Goal: Communication & Community: Answer question/provide support

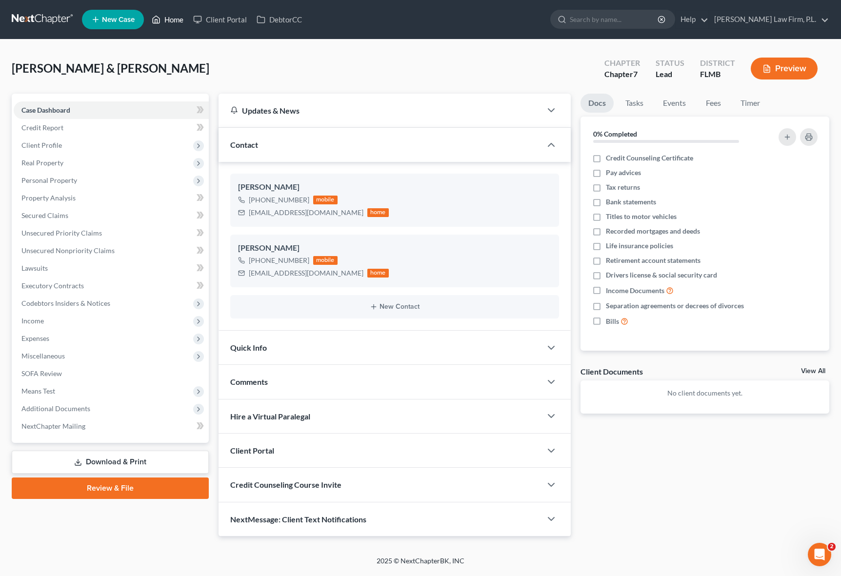
click at [176, 26] on link "Home" at bounding box center [167, 20] width 41 height 18
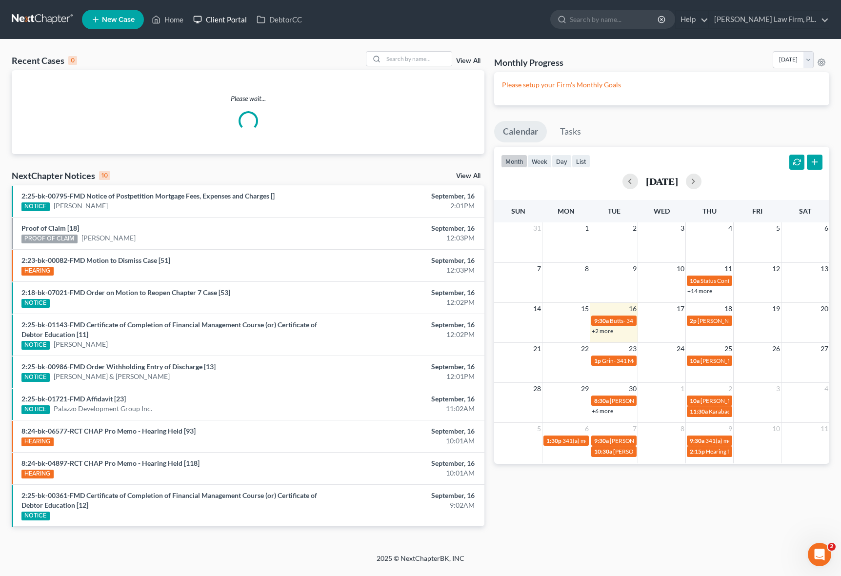
click at [237, 24] on link "Client Portal" at bounding box center [219, 20] width 63 height 18
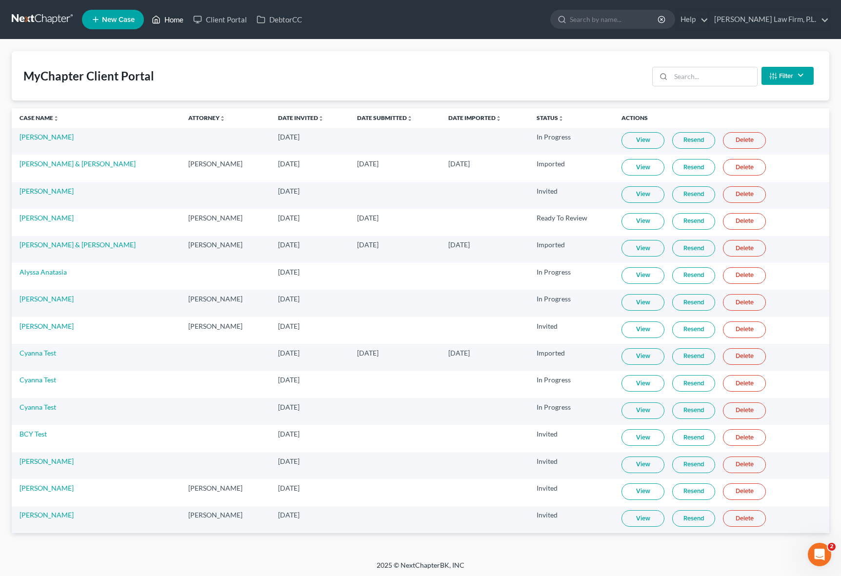
click at [163, 24] on link "Home" at bounding box center [167, 20] width 41 height 18
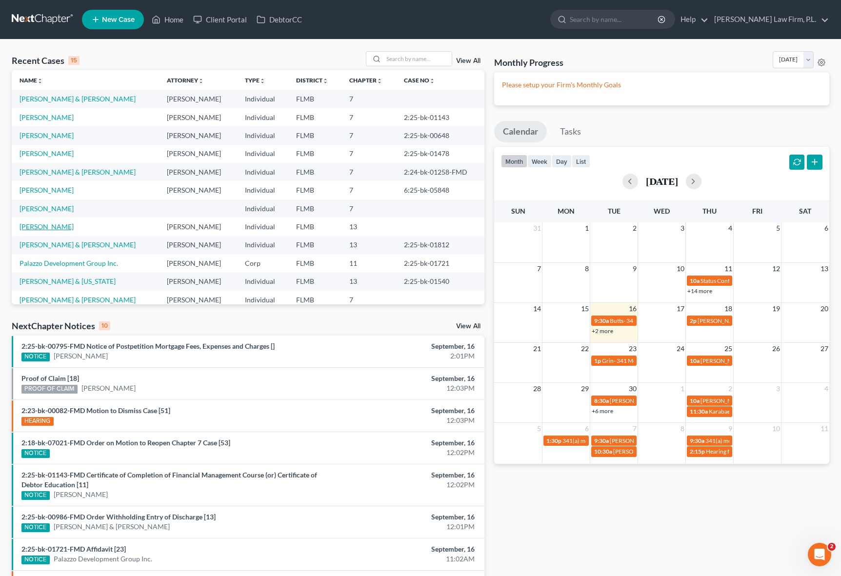
click at [46, 224] on link "[PERSON_NAME]" at bounding box center [47, 226] width 54 height 8
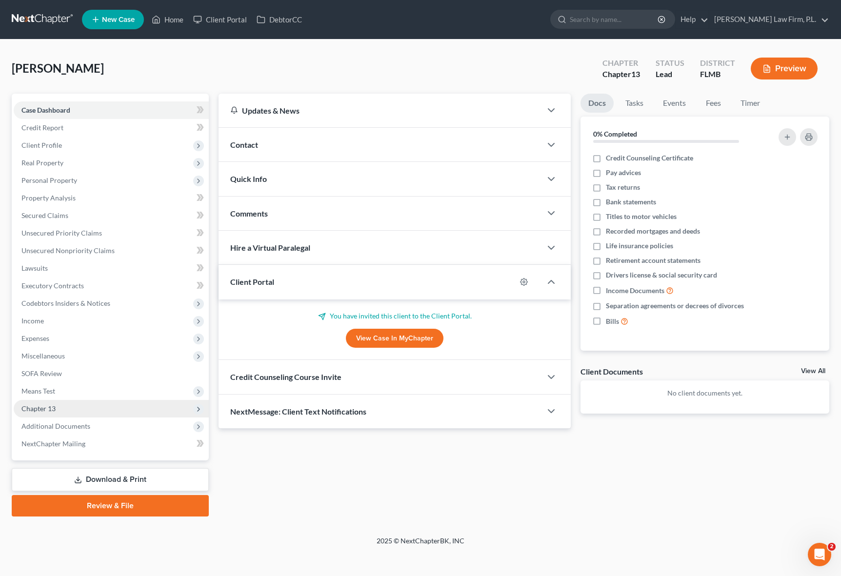
click at [53, 413] on span "Chapter 13" at bounding box center [111, 409] width 195 height 18
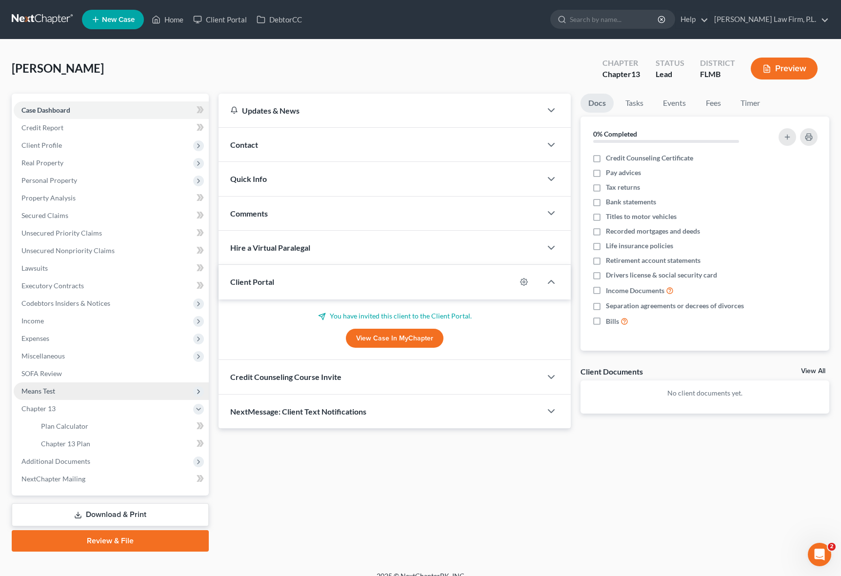
click at [53, 394] on span "Means Test" at bounding box center [38, 391] width 34 height 8
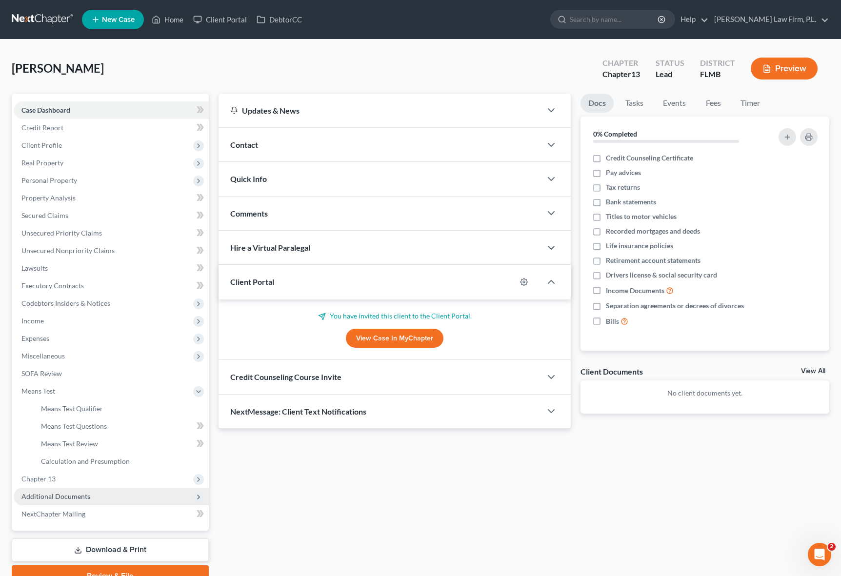
click at [89, 496] on span "Additional Documents" at bounding box center [111, 497] width 195 height 18
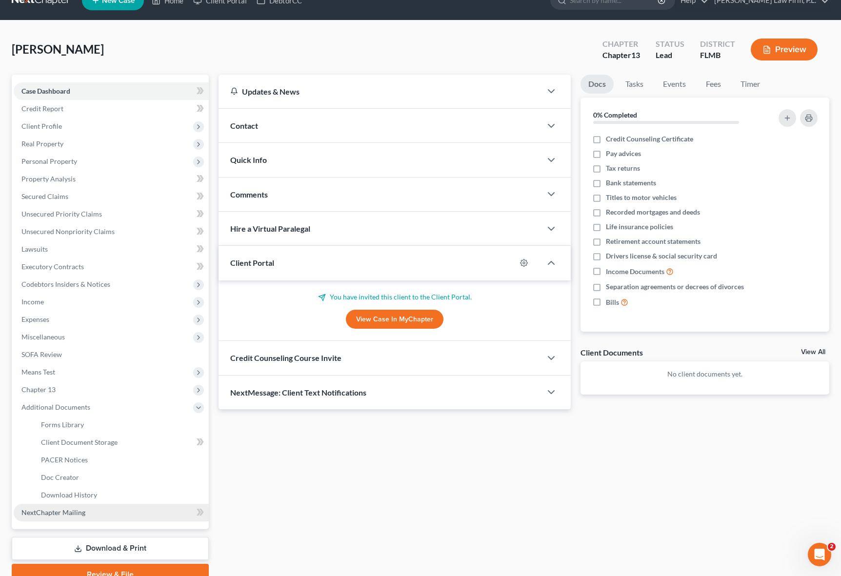
scroll to position [25, 0]
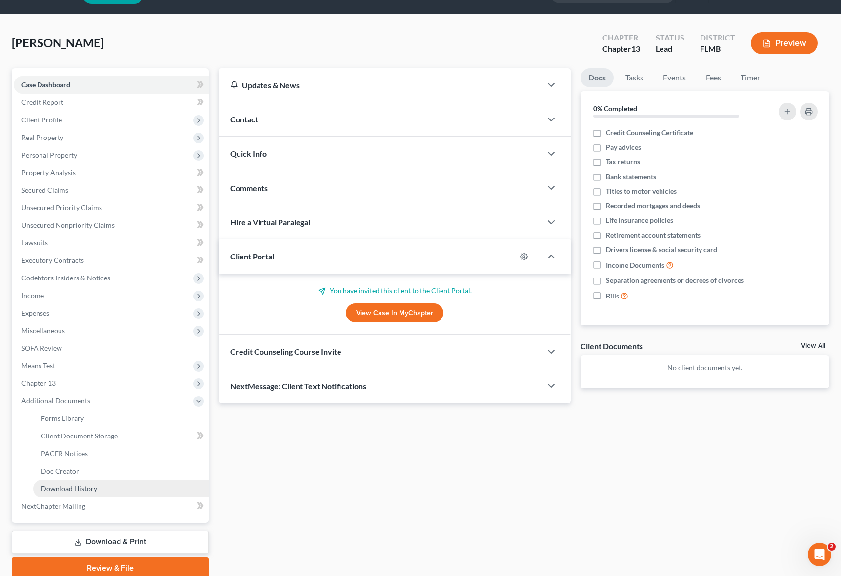
click at [84, 491] on span "Download History" at bounding box center [69, 488] width 56 height 8
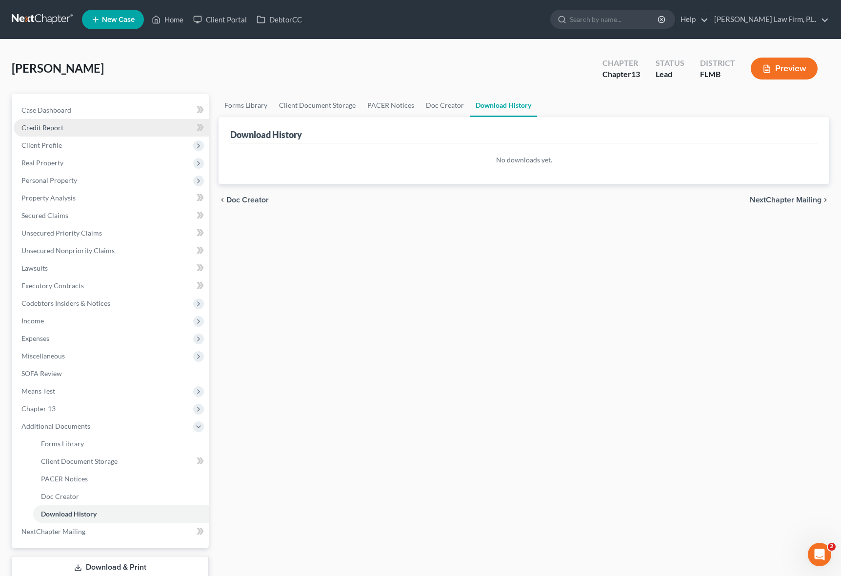
click at [75, 125] on link "Credit Report" at bounding box center [111, 128] width 195 height 18
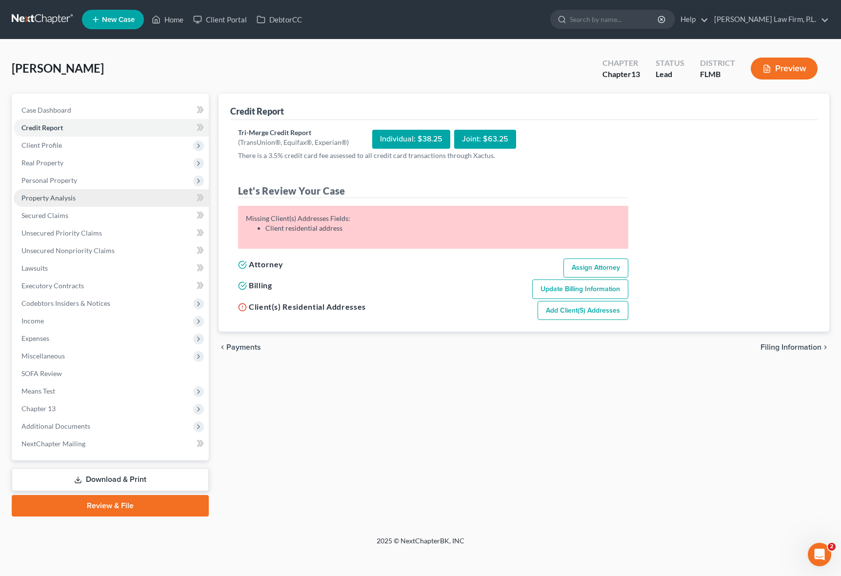
click at [70, 189] on link "Property Analysis" at bounding box center [111, 198] width 195 height 18
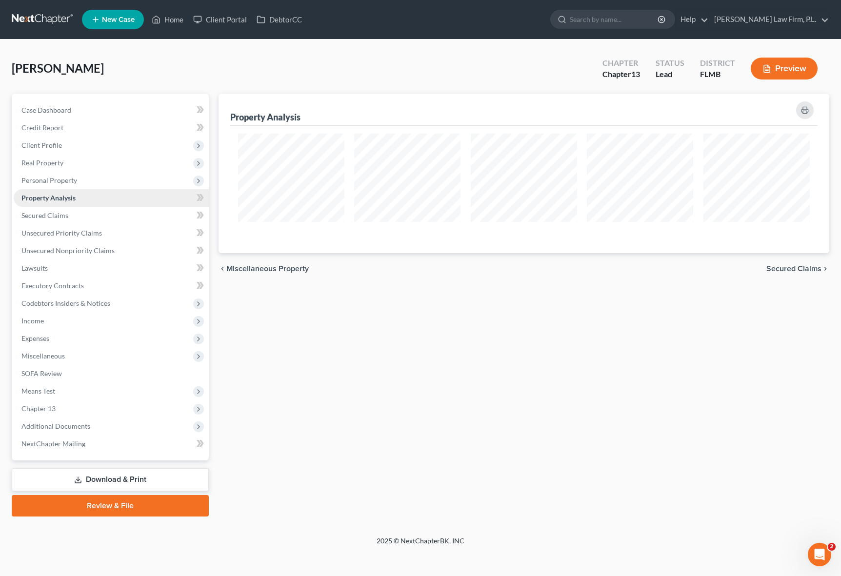
scroll to position [160, 611]
click at [70, 265] on link "Lawsuits" at bounding box center [111, 269] width 195 height 18
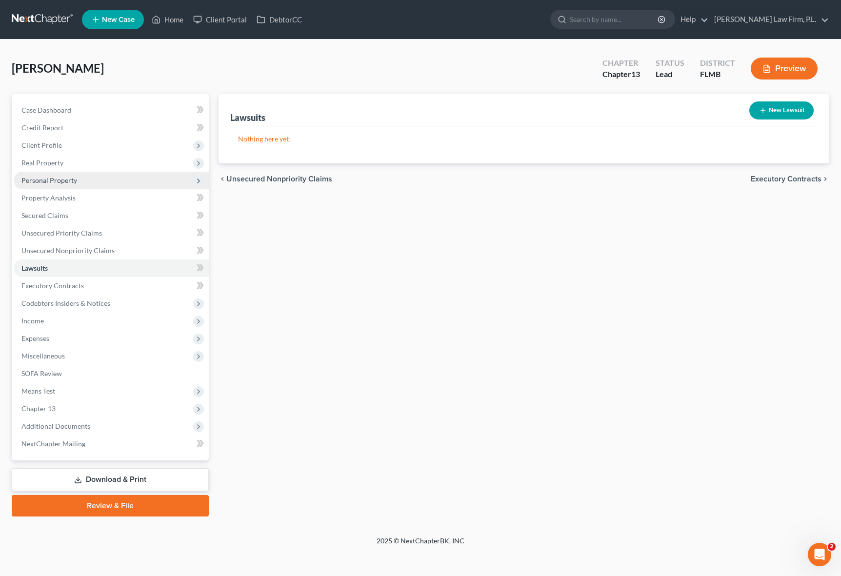
click at [75, 179] on span "Personal Property" at bounding box center [49, 180] width 56 height 8
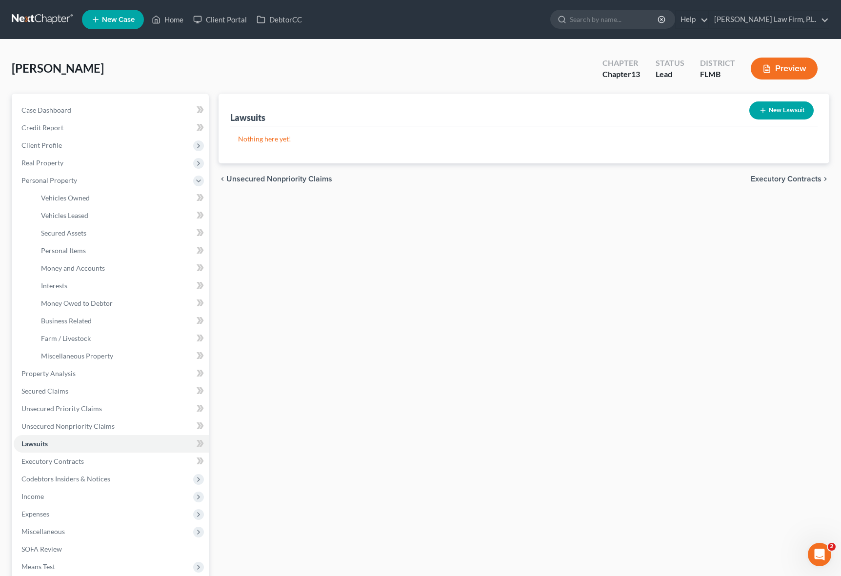
click at [217, 28] on ul "New Case Home Client Portal DebtorCC - No Result - See all results Or Press Ent…" at bounding box center [455, 19] width 747 height 25
click at [217, 20] on link "Client Portal" at bounding box center [219, 20] width 63 height 18
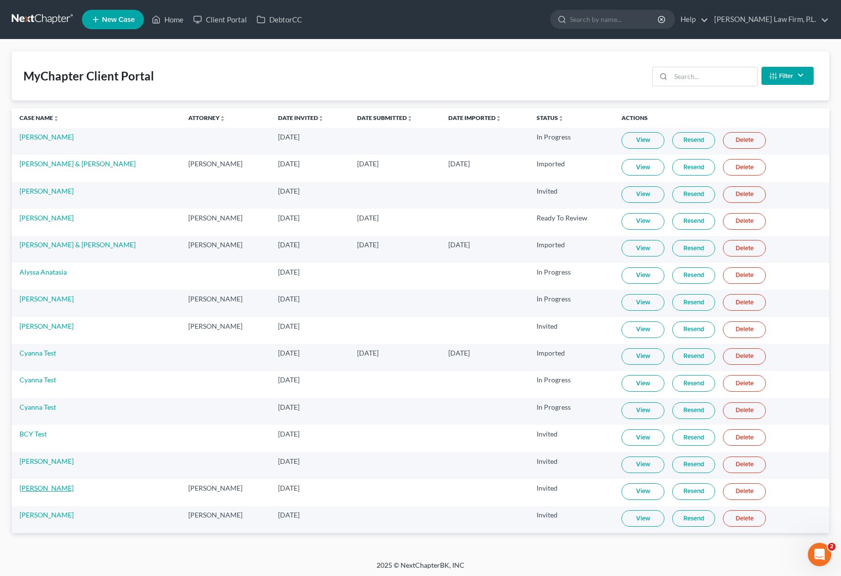
click at [34, 487] on link "[PERSON_NAME]" at bounding box center [47, 488] width 54 height 8
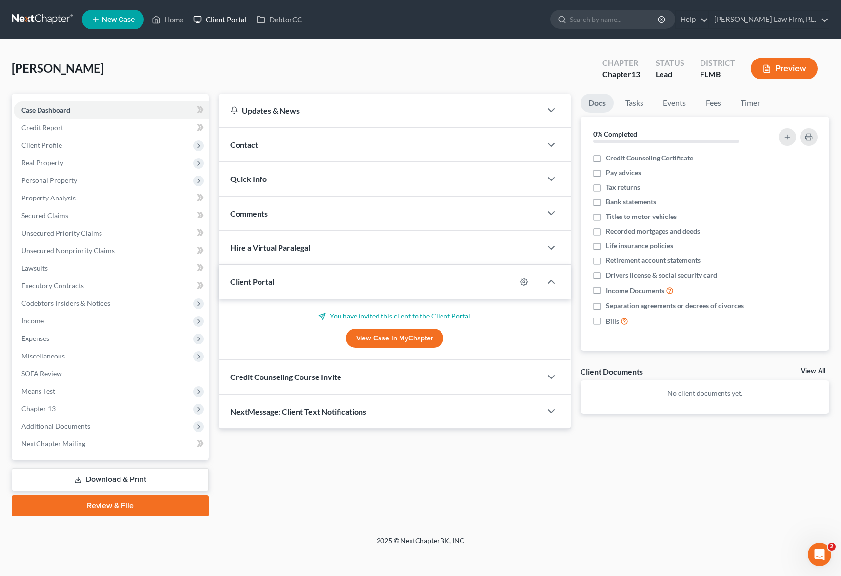
click at [208, 21] on link "Client Portal" at bounding box center [219, 20] width 63 height 18
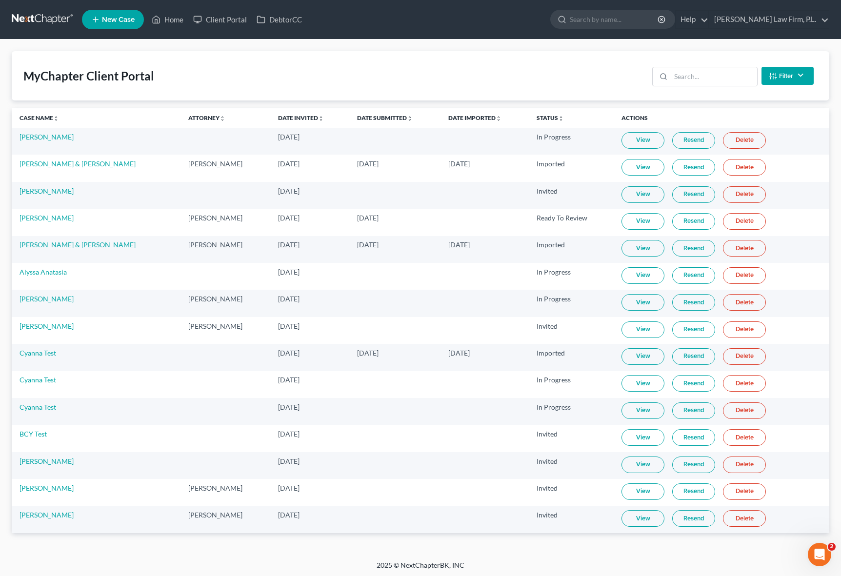
click at [7, 232] on div "MyChapter Client Portal Filter Status Filter... Invited In Progress Ready To Re…" at bounding box center [420, 300] width 841 height 521
click at [684, 492] on link "Resend" at bounding box center [693, 491] width 43 height 17
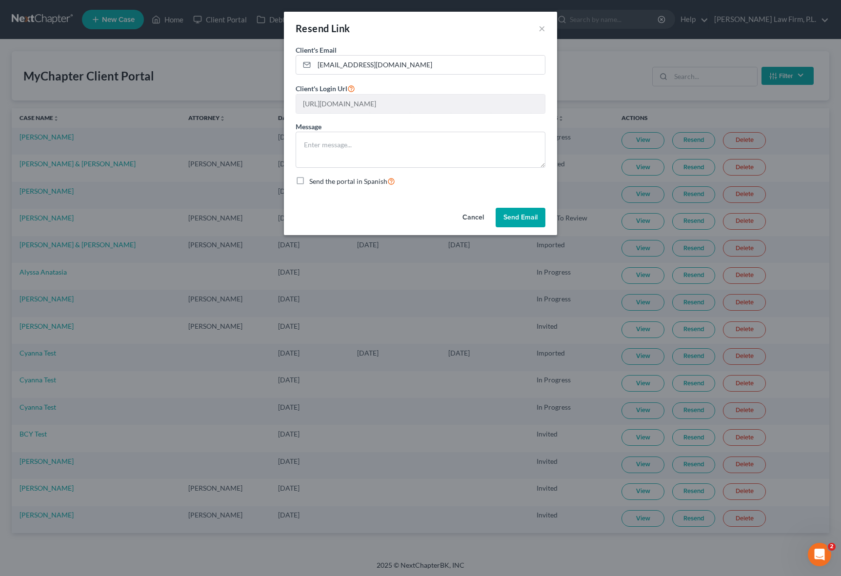
click at [514, 216] on button "Send Email" at bounding box center [521, 218] width 50 height 20
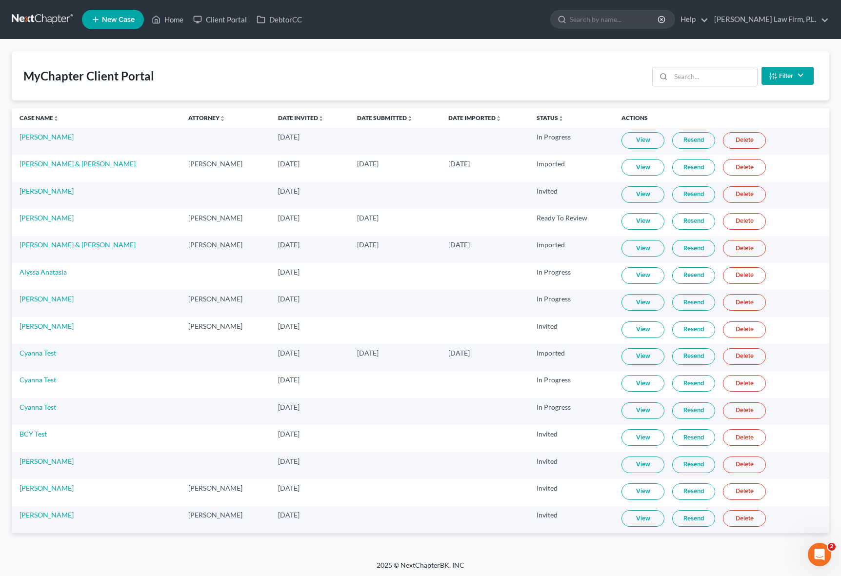
scroll to position [2, 0]
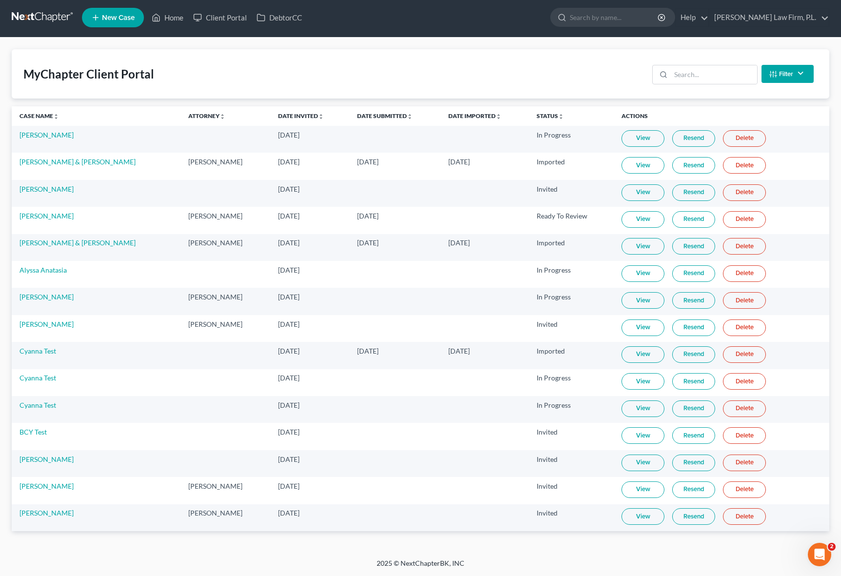
click at [584, 480] on td "Invited" at bounding box center [571, 490] width 85 height 27
click at [641, 489] on link "View" at bounding box center [642, 489] width 43 height 17
